Goal: Information Seeking & Learning: Learn about a topic

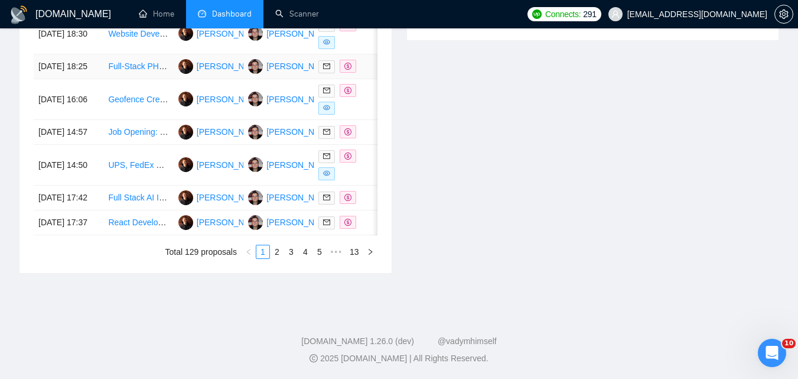
scroll to position [712, 0]
click at [320, 248] on link "5" at bounding box center [319, 251] width 13 height 13
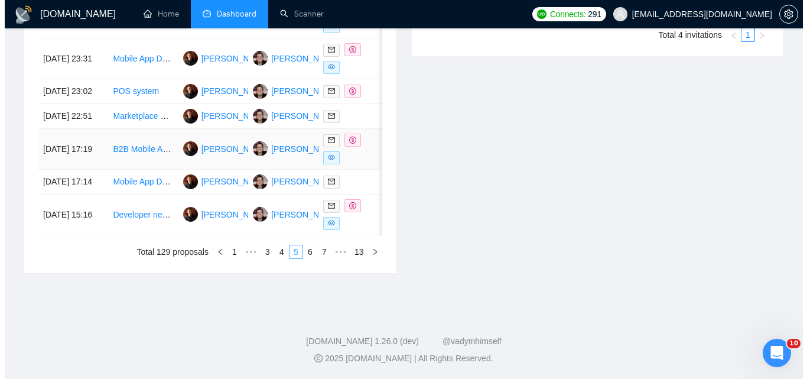
scroll to position [594, 0]
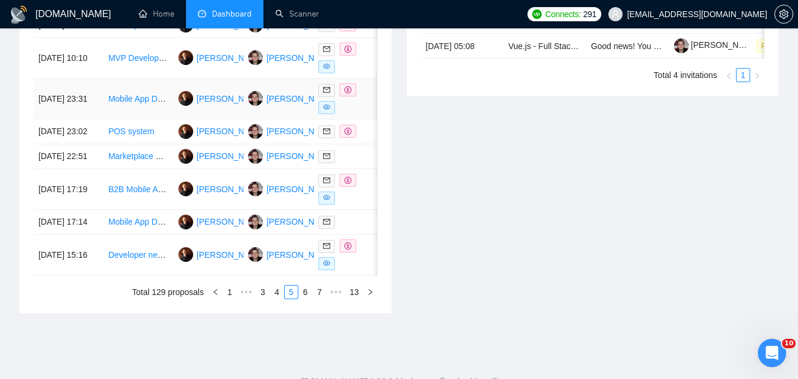
click at [152, 119] on td "Mobile App Development (iOS/Android) for a Weekly Short Story Reading App" at bounding box center [138, 99] width 70 height 41
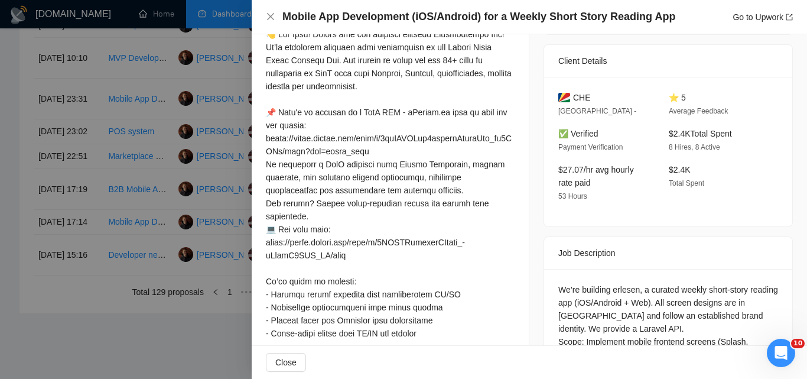
scroll to position [236, 0]
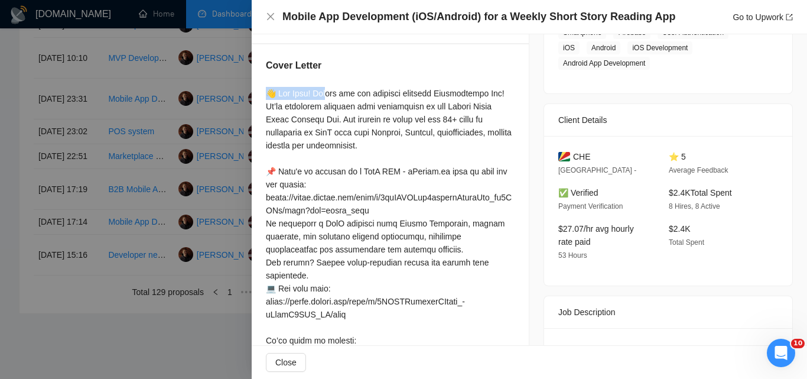
drag, startPoint x: 263, startPoint y: 92, endPoint x: 311, endPoint y: 92, distance: 47.8
click at [311, 92] on div "Cover Letter" at bounding box center [390, 282] width 277 height 477
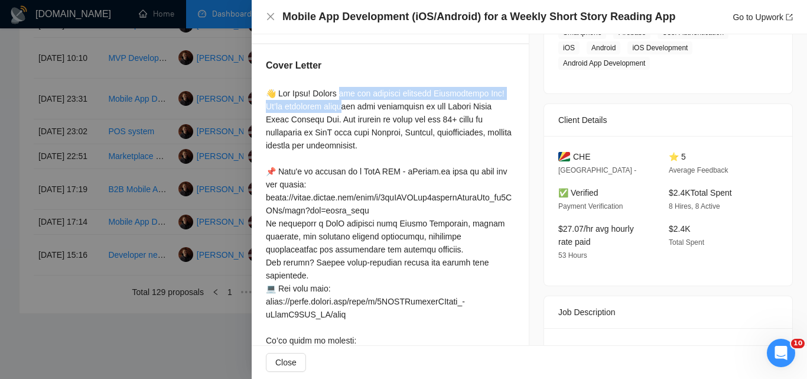
drag, startPoint x: 318, startPoint y: 92, endPoint x: 510, endPoint y: 93, distance: 192.0
click at [510, 93] on div "Cover Letter" at bounding box center [390, 282] width 277 height 477
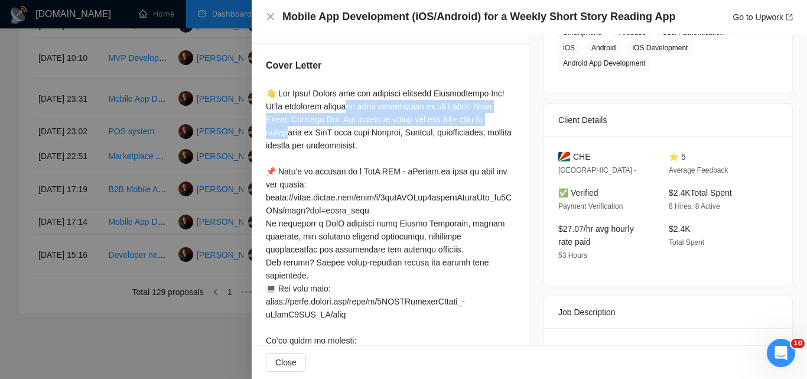
drag, startPoint x: 267, startPoint y: 107, endPoint x: 341, endPoint y: 121, distance: 75.8
click at [341, 121] on div at bounding box center [390, 295] width 249 height 416
click at [319, 121] on div at bounding box center [390, 295] width 249 height 416
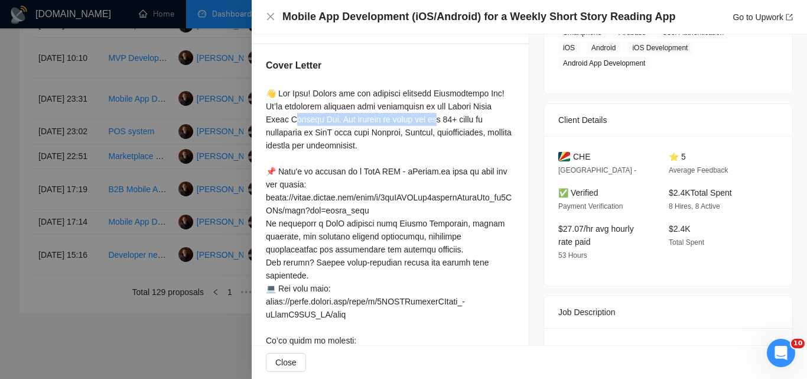
drag, startPoint x: 438, startPoint y: 108, endPoint x: 294, endPoint y: 118, distance: 143.8
click at [294, 118] on div at bounding box center [390, 295] width 249 height 416
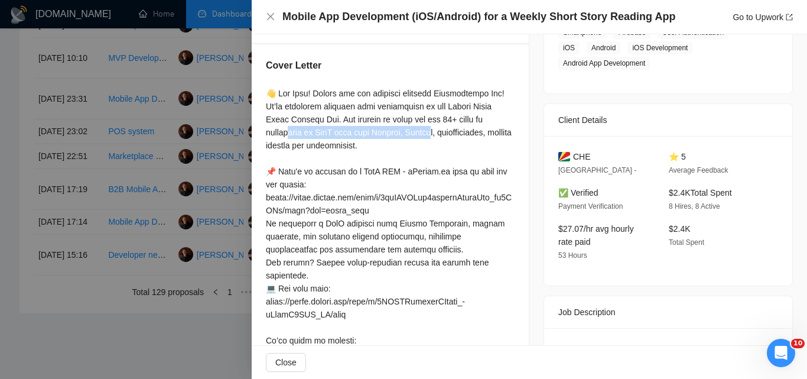
drag, startPoint x: 341, startPoint y: 116, endPoint x: 481, endPoint y: 118, distance: 140.0
click at [481, 118] on div at bounding box center [390, 295] width 249 height 416
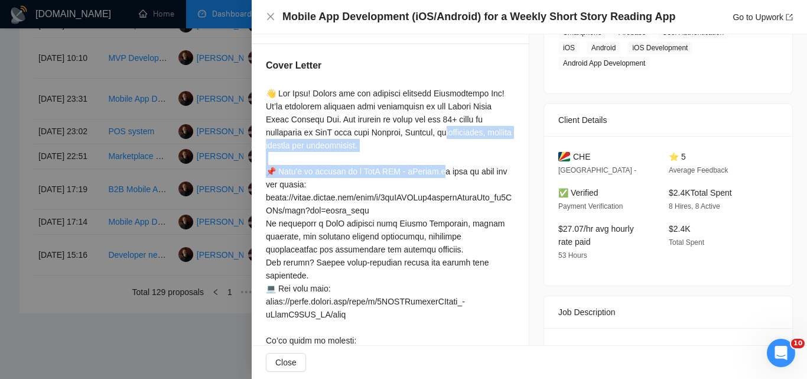
drag, startPoint x: 268, startPoint y: 132, endPoint x: 398, endPoint y: 139, distance: 129.5
click at [398, 139] on div at bounding box center [390, 295] width 249 height 416
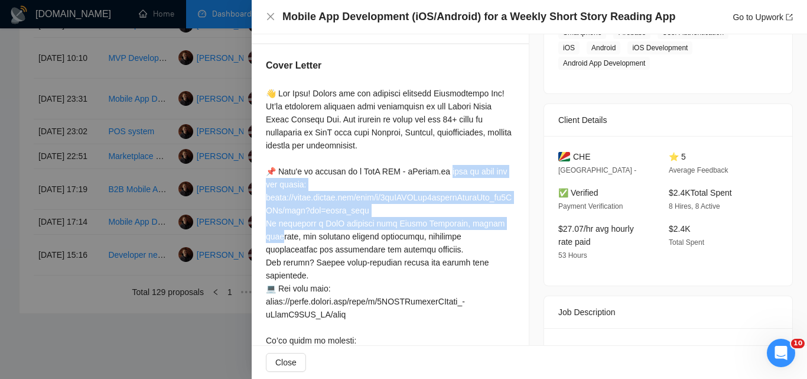
drag, startPoint x: 266, startPoint y: 170, endPoint x: 356, endPoint y: 211, distance: 99.4
click at [356, 211] on div at bounding box center [390, 295] width 249 height 416
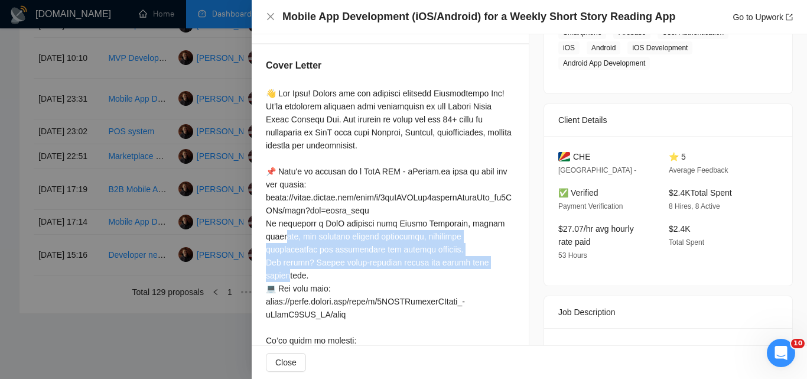
drag, startPoint x: 266, startPoint y: 223, endPoint x: 454, endPoint y: 243, distance: 189.5
click at [454, 243] on div at bounding box center [390, 295] width 249 height 416
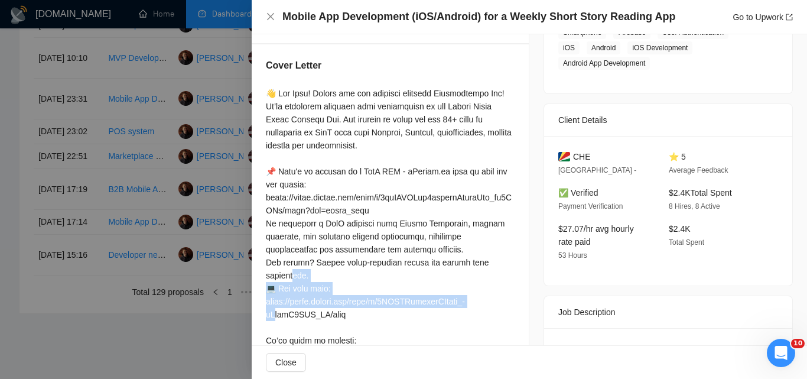
drag, startPoint x: 266, startPoint y: 259, endPoint x: 318, endPoint y: 271, distance: 53.4
click at [318, 271] on div at bounding box center [390, 295] width 249 height 416
drag, startPoint x: 318, startPoint y: 271, endPoint x: 262, endPoint y: 265, distance: 56.5
click at [262, 265] on div "Cover Letter" at bounding box center [390, 282] width 277 height 477
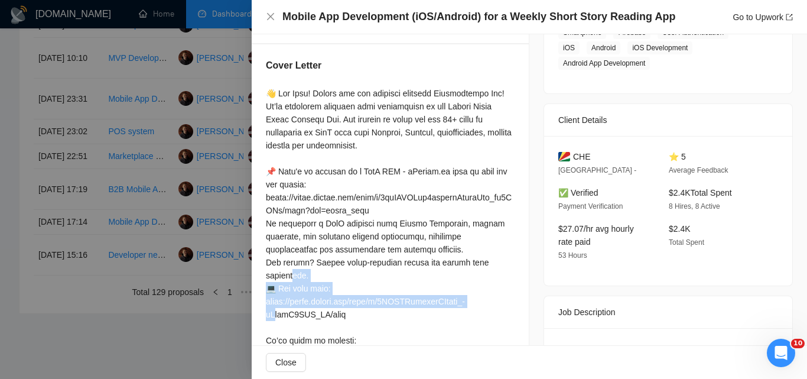
click at [341, 269] on div at bounding box center [390, 295] width 249 height 416
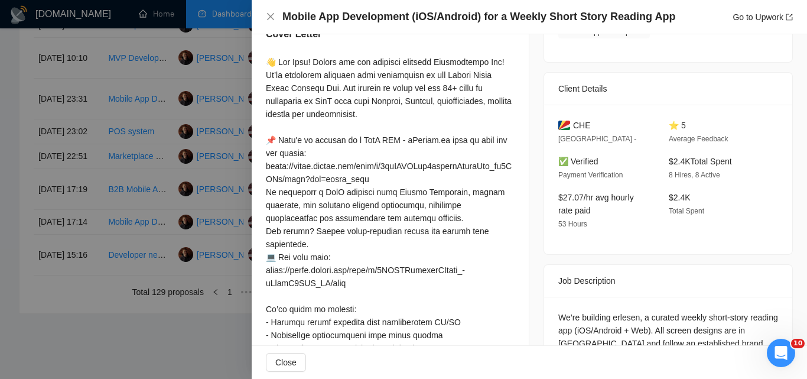
scroll to position [295, 0]
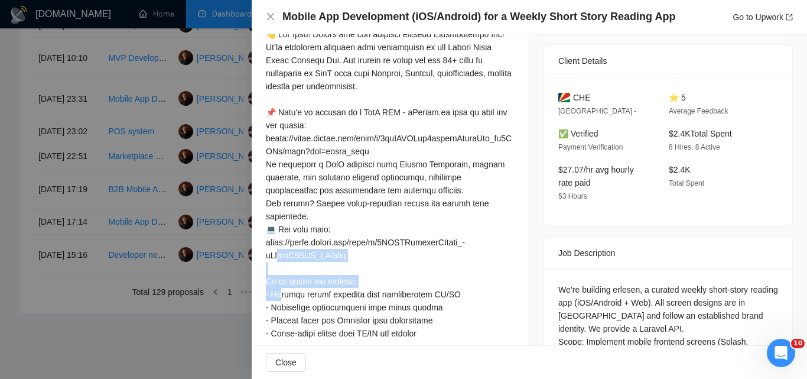
drag, startPoint x: 270, startPoint y: 226, endPoint x: 335, endPoint y: 243, distance: 67.2
click at [335, 243] on div at bounding box center [390, 236] width 249 height 416
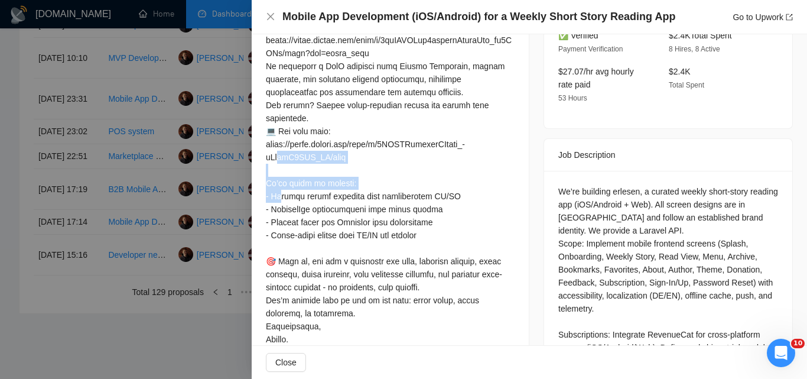
scroll to position [413, 0]
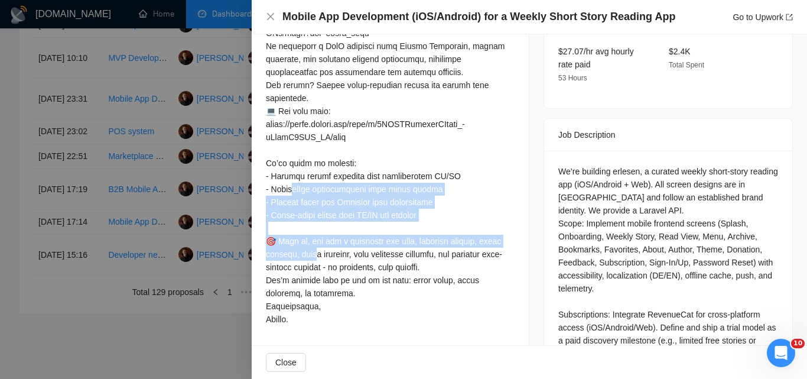
drag, startPoint x: 268, startPoint y: 163, endPoint x: 422, endPoint y: 213, distance: 162.7
click at [422, 213] on div at bounding box center [390, 118] width 249 height 416
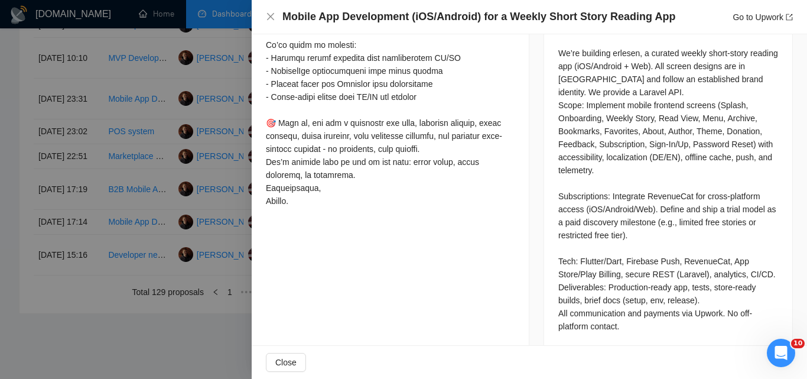
scroll to position [473, 0]
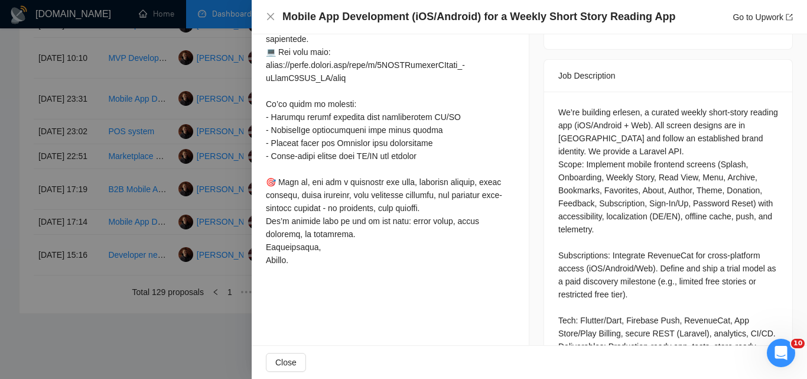
drag, startPoint x: 269, startPoint y: 175, endPoint x: 314, endPoint y: 257, distance: 93.6
click at [314, 257] on div at bounding box center [390, 59] width 249 height 416
click at [292, 260] on div at bounding box center [390, 59] width 249 height 416
click at [298, 260] on div at bounding box center [390, 59] width 249 height 416
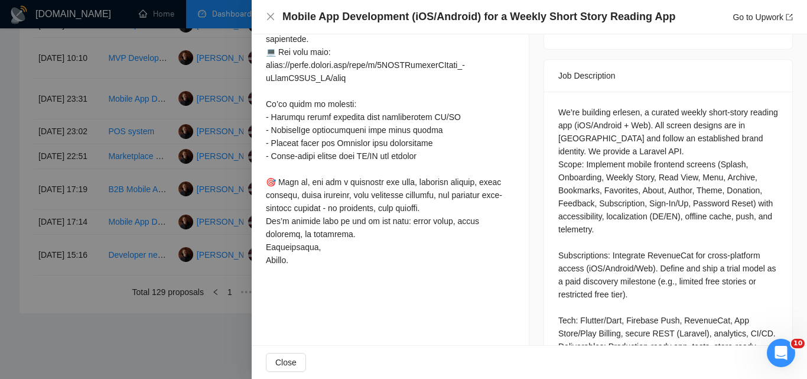
click at [329, 224] on div at bounding box center [390, 59] width 249 height 416
drag, startPoint x: 332, startPoint y: 230, endPoint x: 253, endPoint y: 219, distance: 79.3
click at [253, 219] on div "Cover Letter" at bounding box center [390, 46] width 277 height 477
click at [315, 188] on div at bounding box center [390, 59] width 249 height 416
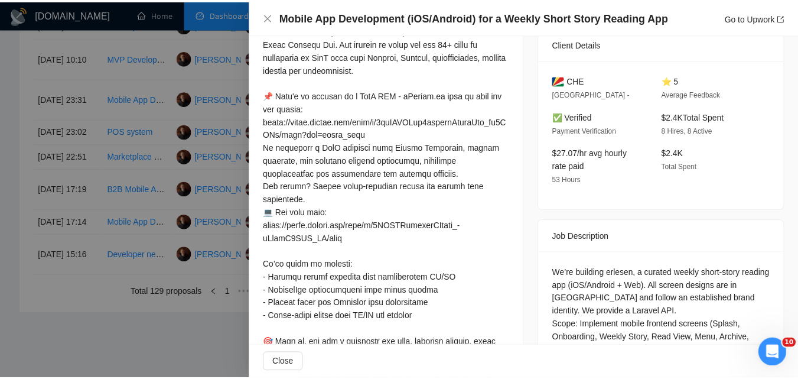
scroll to position [295, 0]
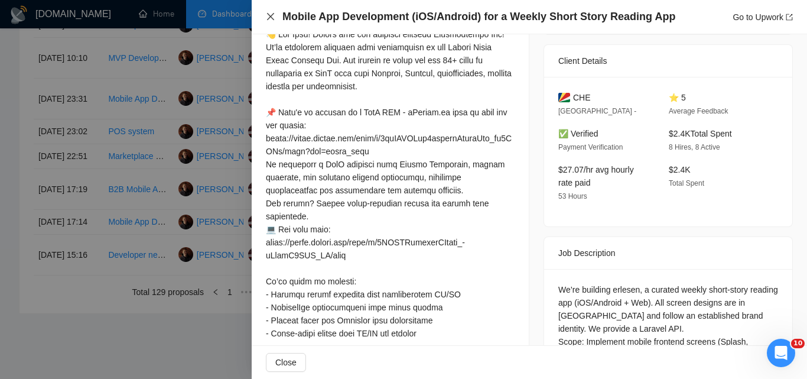
click at [272, 15] on icon "close" at bounding box center [270, 16] width 7 height 7
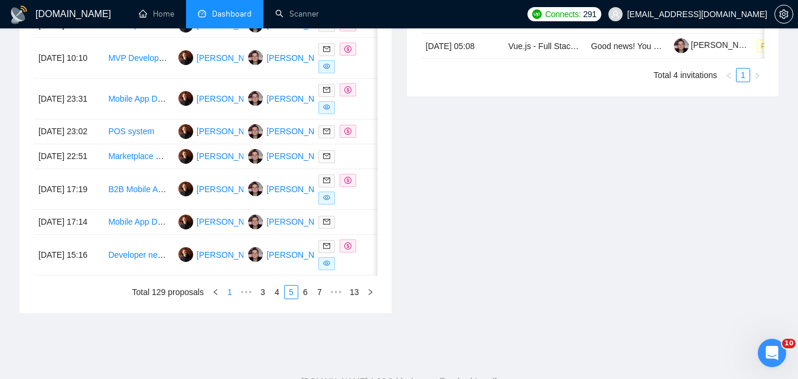
click at [233, 298] on link "1" at bounding box center [229, 291] width 13 height 13
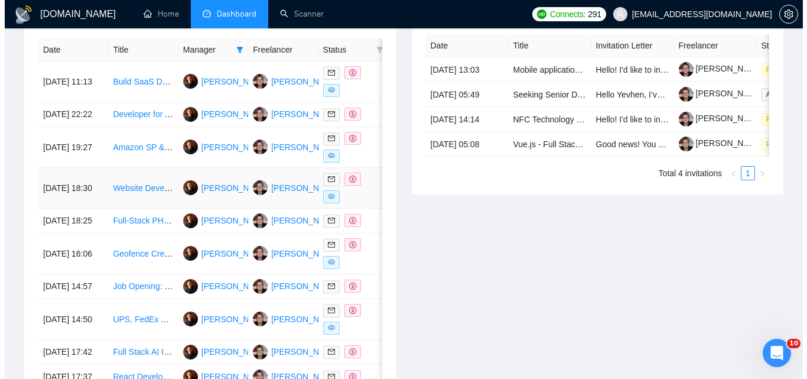
scroll to position [476, 0]
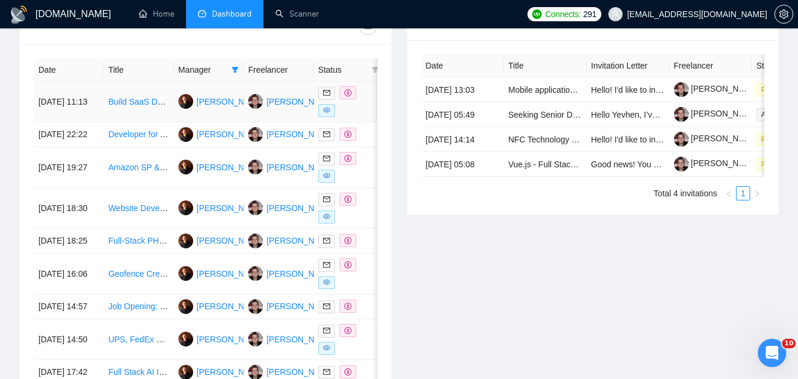
click at [123, 112] on td "Build SaaS Dashboard for Airbnb Revenue Tracking (API + Data Visualization)" at bounding box center [138, 102] width 70 height 41
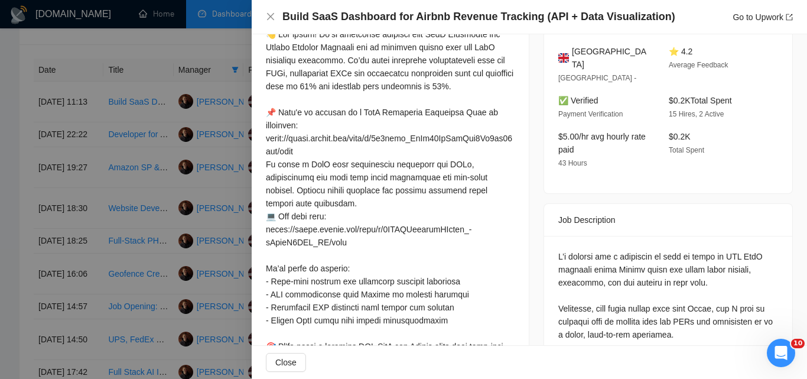
scroll to position [236, 0]
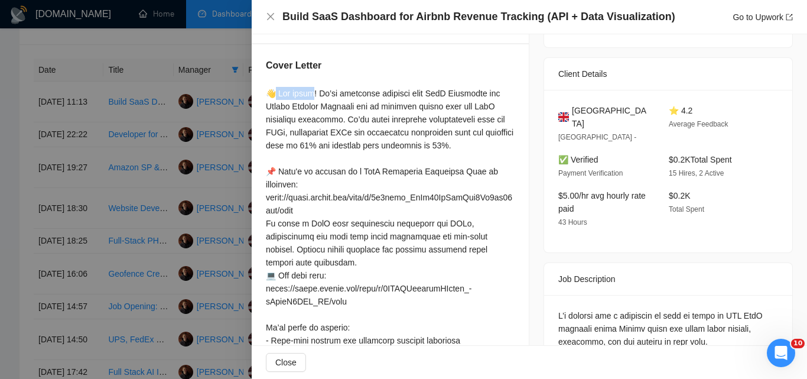
drag, startPoint x: 272, startPoint y: 95, endPoint x: 298, endPoint y: 92, distance: 26.7
click at [298, 92] on div at bounding box center [390, 288] width 249 height 403
click at [328, 95] on div at bounding box center [390, 288] width 249 height 403
drag, startPoint x: 319, startPoint y: 91, endPoint x: 344, endPoint y: 99, distance: 26.7
click at [344, 99] on div at bounding box center [390, 288] width 249 height 403
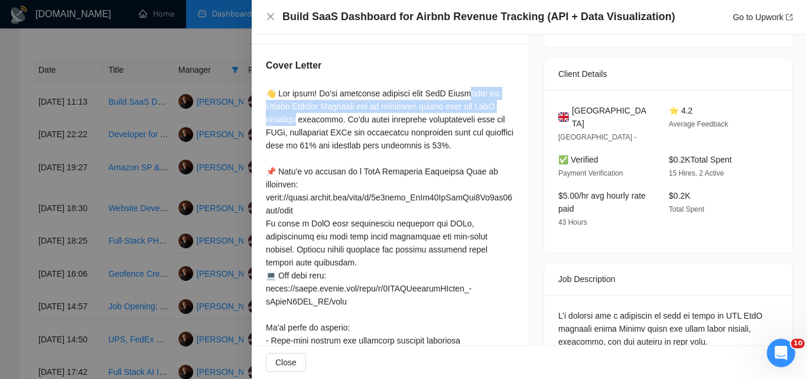
drag, startPoint x: 435, startPoint y: 92, endPoint x: 369, endPoint y: 103, distance: 67.8
click at [369, 103] on div at bounding box center [390, 288] width 249 height 403
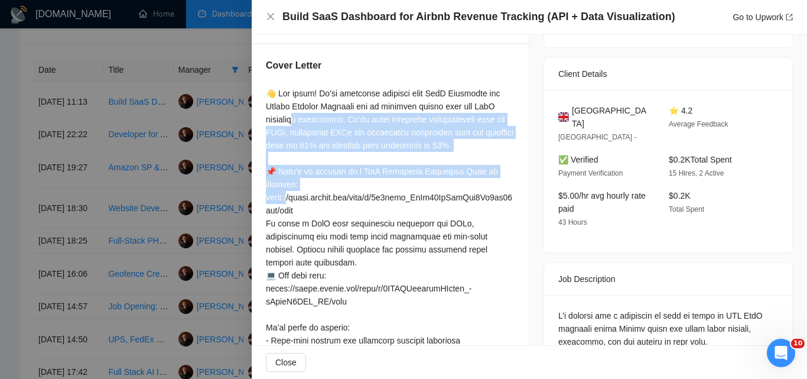
drag, startPoint x: 363, startPoint y: 104, endPoint x: 487, endPoint y: 151, distance: 132.7
click at [487, 151] on div at bounding box center [390, 288] width 249 height 403
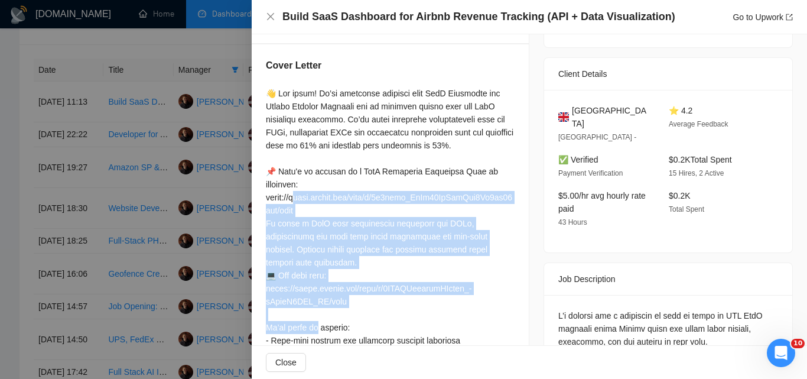
drag, startPoint x: 269, startPoint y: 170, endPoint x: 339, endPoint y: 260, distance: 114.0
click at [339, 260] on div at bounding box center [390, 288] width 249 height 403
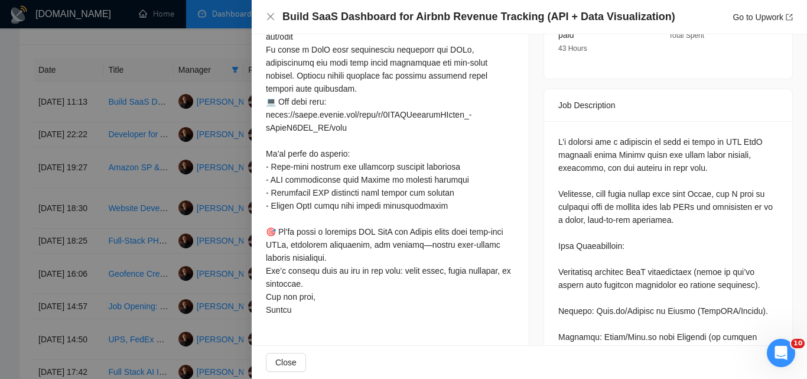
scroll to position [413, 0]
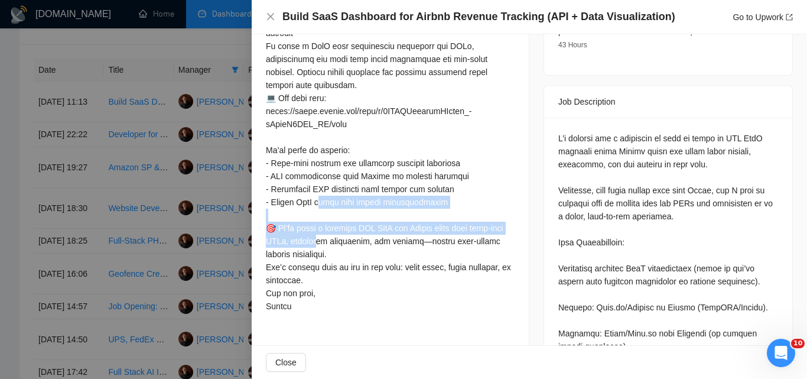
drag, startPoint x: 291, startPoint y: 175, endPoint x: 324, endPoint y: 199, distance: 41.0
click at [324, 199] on div at bounding box center [390, 111] width 249 height 403
drag, startPoint x: 266, startPoint y: 225, endPoint x: 340, endPoint y: 259, distance: 81.1
click at [340, 259] on div at bounding box center [390, 111] width 249 height 403
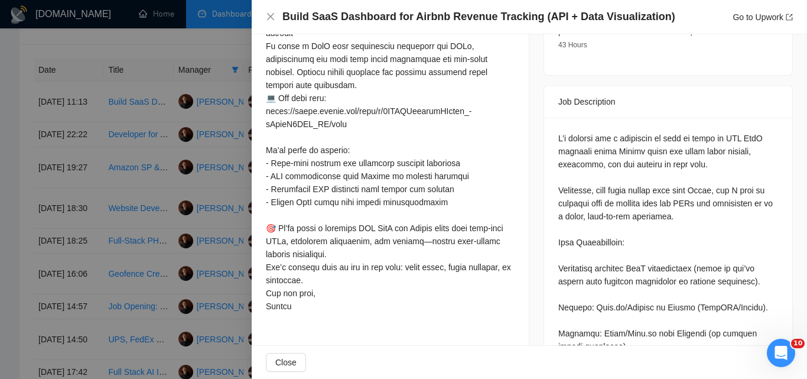
drag, startPoint x: 355, startPoint y: 247, endPoint x: 280, endPoint y: 223, distance: 79.0
click at [280, 223] on div at bounding box center [390, 111] width 249 height 403
drag, startPoint x: 570, startPoint y: 226, endPoint x: 337, endPoint y: 158, distance: 243.0
click at [348, 142] on div at bounding box center [390, 111] width 249 height 403
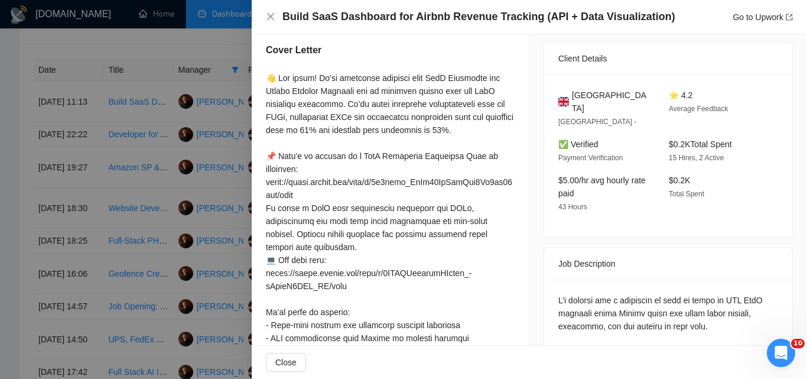
scroll to position [236, 0]
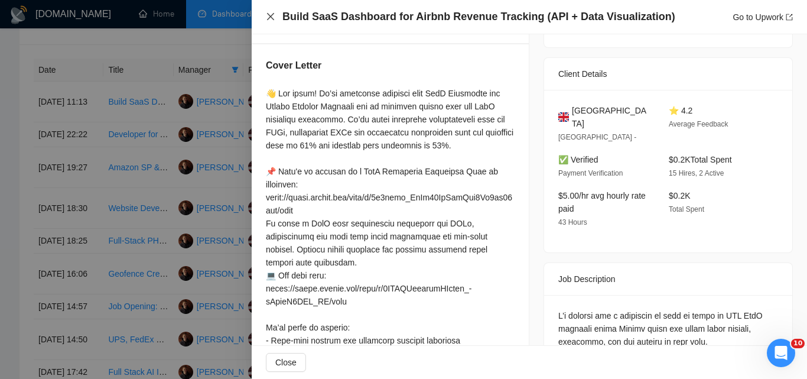
click at [272, 20] on icon "close" at bounding box center [270, 16] width 9 height 9
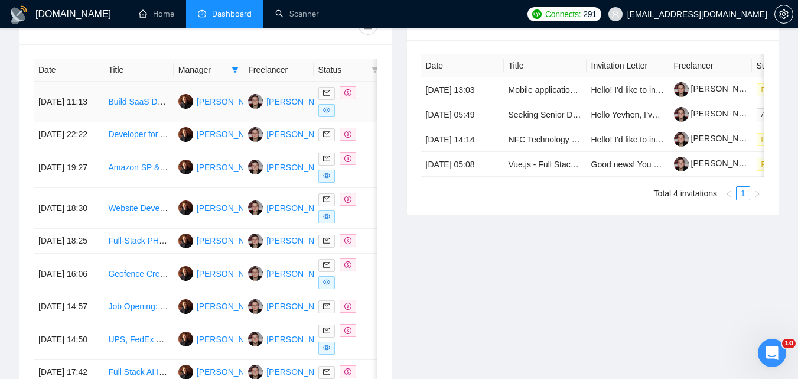
click at [134, 111] on td "Build SaaS Dashboard for Airbnb Revenue Tracking (API + Data Visualization)" at bounding box center [138, 102] width 70 height 41
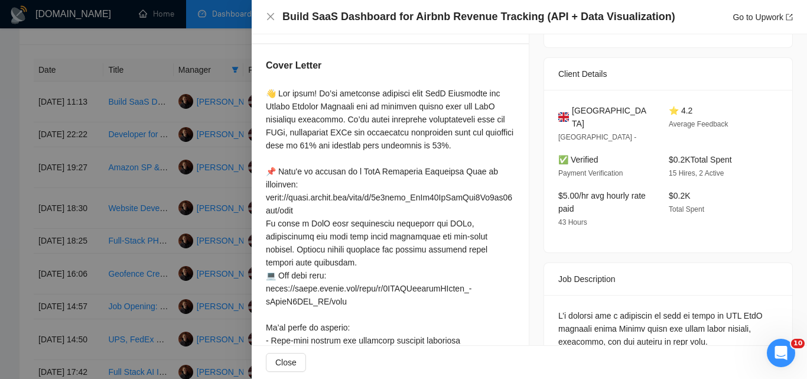
click at [276, 15] on div "Build SaaS Dashboard for Airbnb Revenue Tracking (API + Data Visualization) Go …" at bounding box center [529, 16] width 527 height 15
click at [272, 15] on icon "close" at bounding box center [270, 16] width 7 height 7
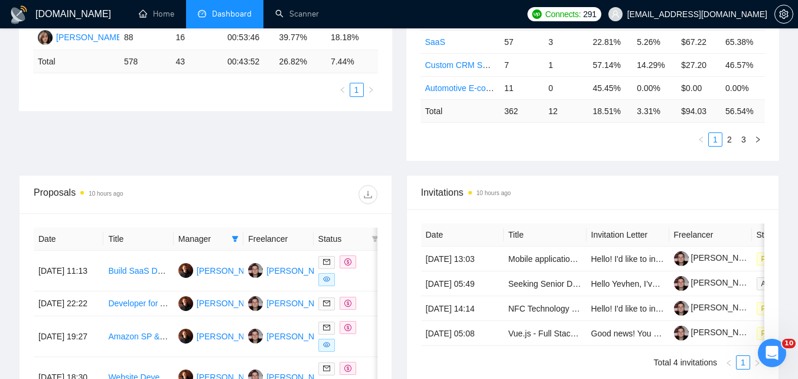
scroll to position [299, 0]
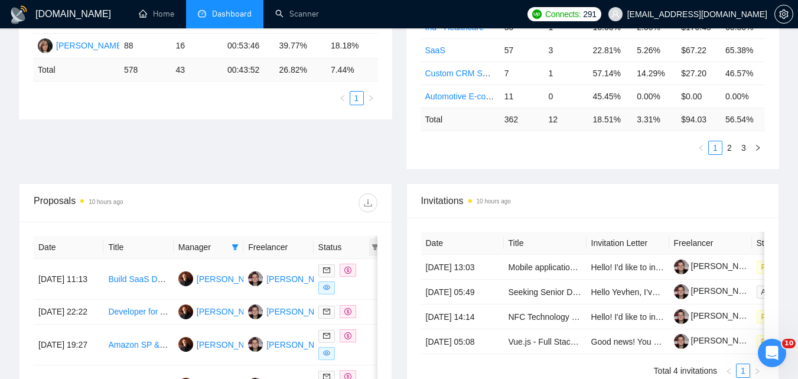
click at [372, 245] on icon "filter" at bounding box center [375, 246] width 7 height 7
click at [354, 267] on span "Chat" at bounding box center [345, 269] width 57 height 13
checkbox input "true"
click at [363, 311] on span "OK" at bounding box center [366, 311] width 12 height 13
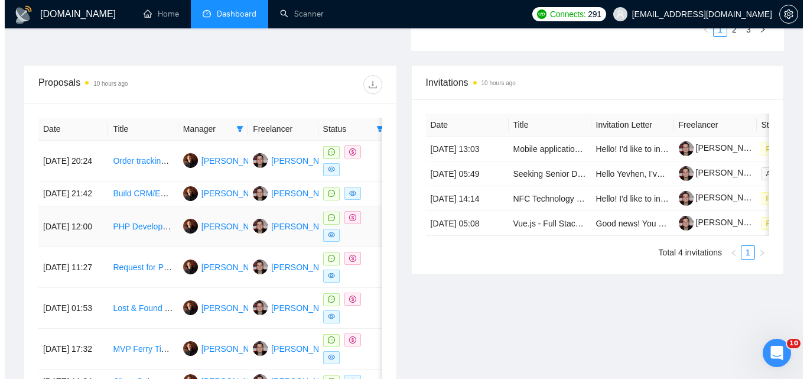
scroll to position [476, 0]
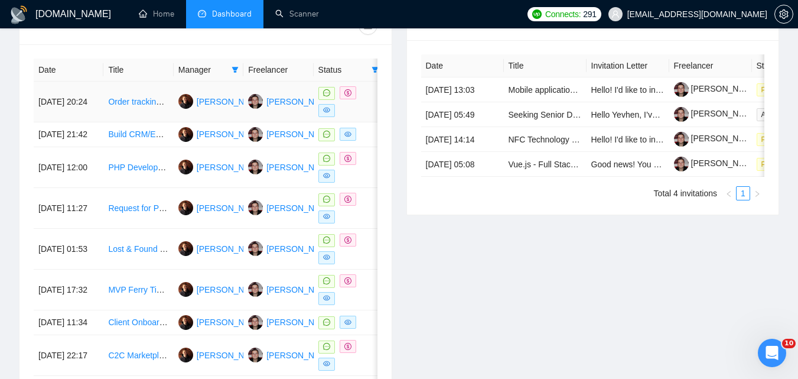
click at [142, 106] on link "Order tracking system for machine tool company" at bounding box center [197, 101] width 178 height 9
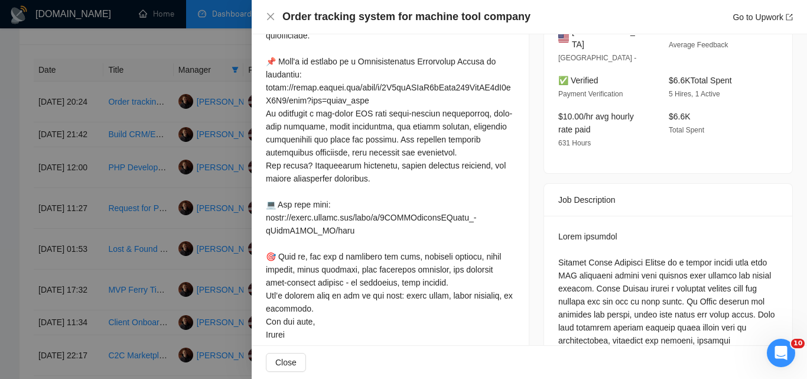
scroll to position [354, 0]
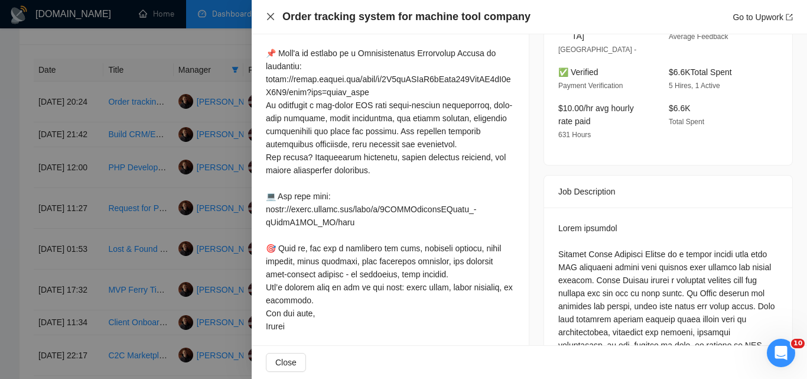
click at [269, 12] on icon "close" at bounding box center [270, 16] width 9 height 9
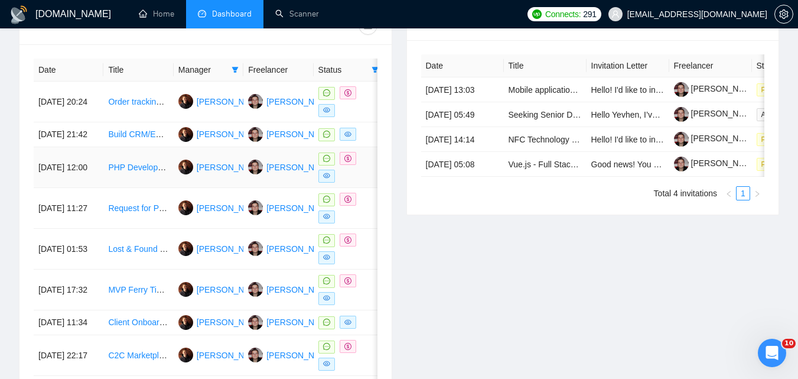
click at [152, 188] on td "PHP Developer for Tutor Booking & LMS Integration" at bounding box center [138, 167] width 70 height 41
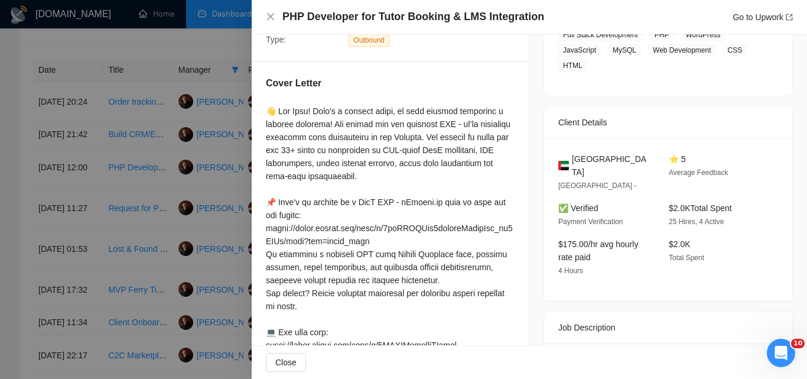
scroll to position [236, 0]
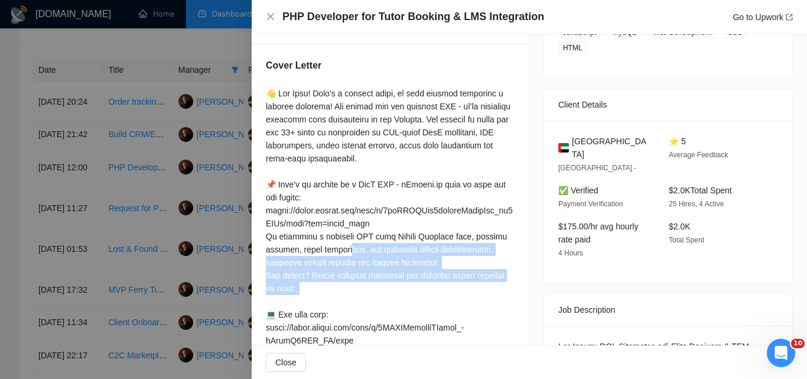
drag, startPoint x: 265, startPoint y: 233, endPoint x: 423, endPoint y: 265, distance: 161.5
click at [423, 265] on div "Cover Letter" at bounding box center [390, 295] width 277 height 503
click at [429, 253] on div at bounding box center [390, 308] width 249 height 442
